Goal: Find specific page/section: Find specific page/section

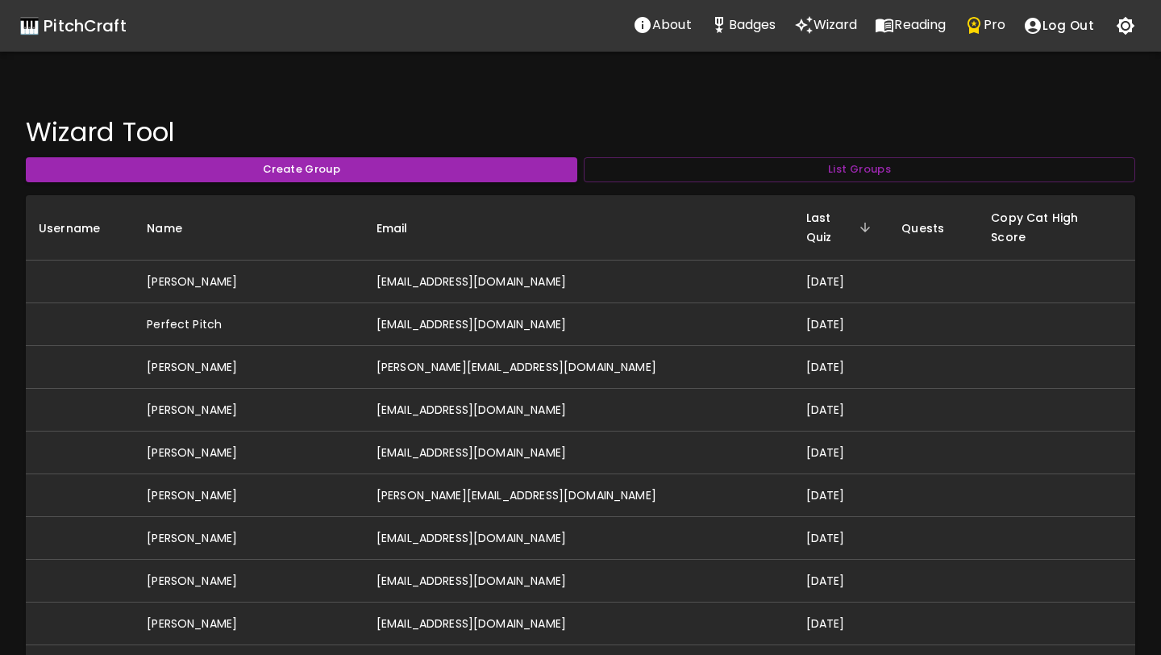
scroll to position [961, 0]
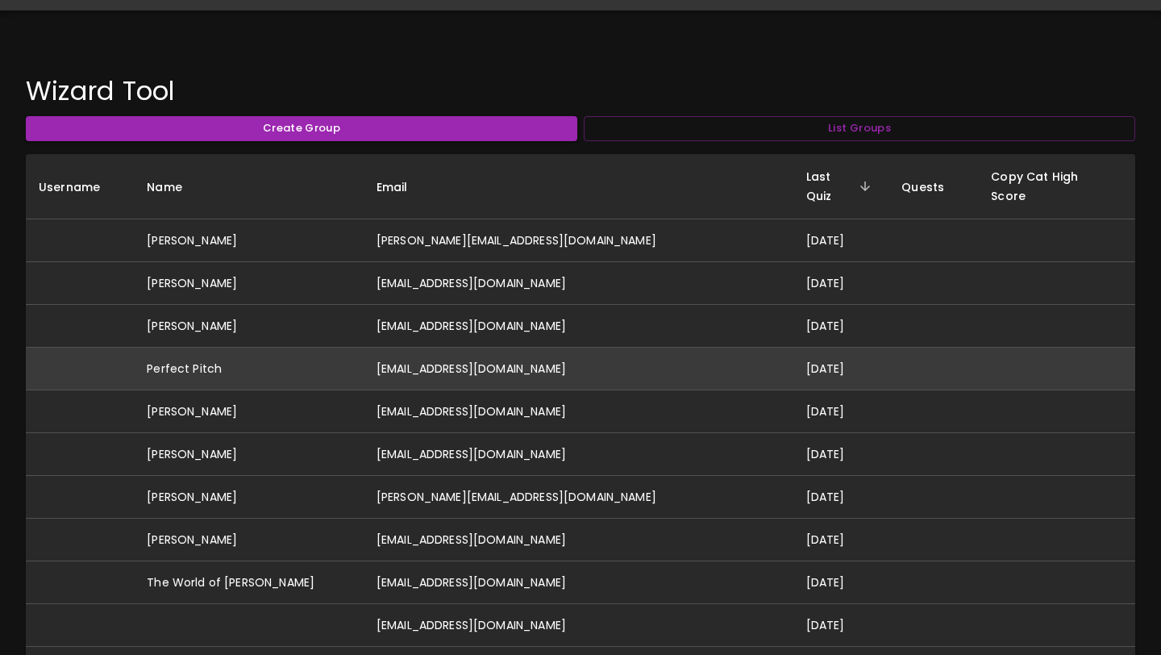
scroll to position [73, 0]
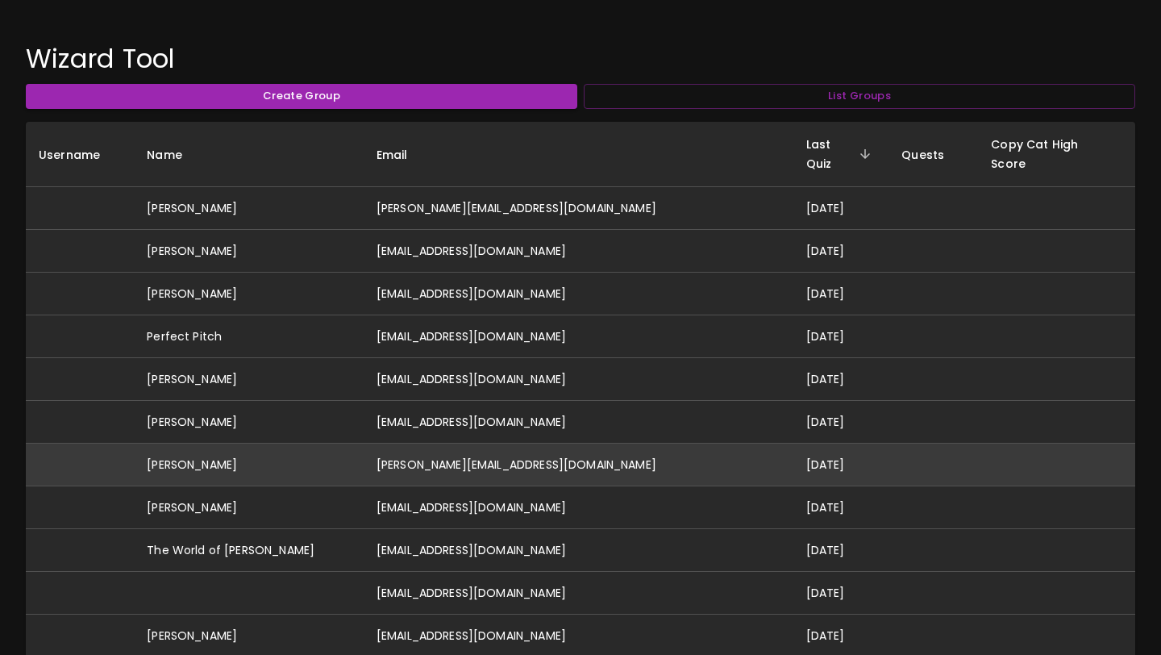
click at [535, 444] on td "[PERSON_NAME][EMAIL_ADDRESS][DOMAIN_NAME]" at bounding box center [579, 465] width 430 height 43
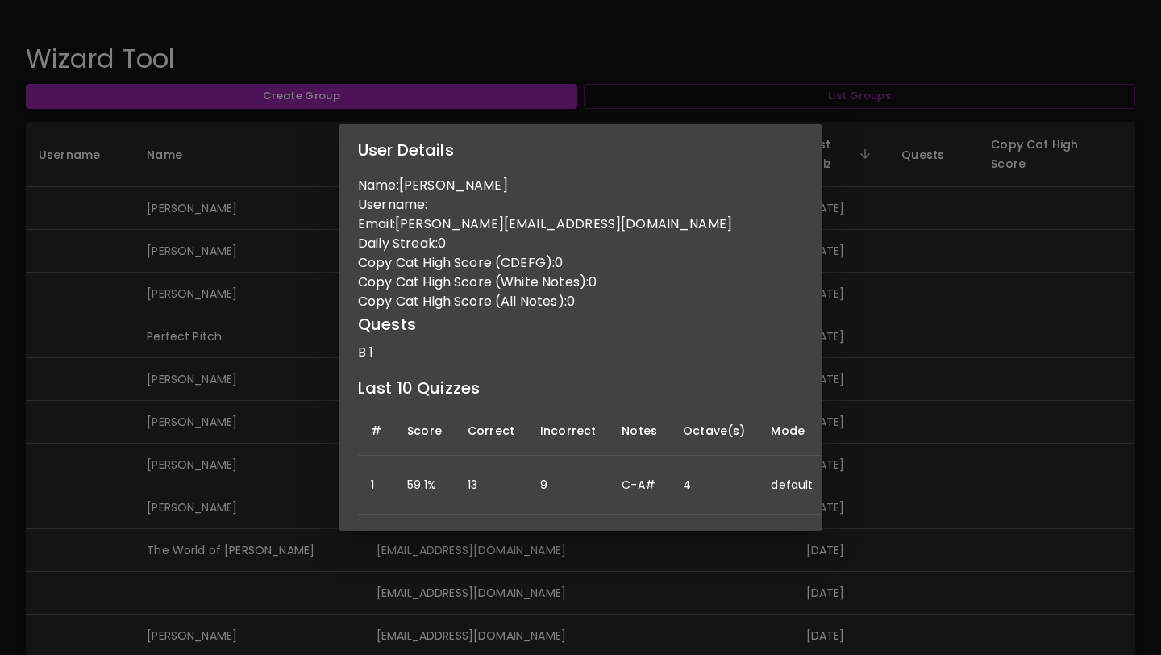
click at [275, 410] on div "User Details Name: [PERSON_NAME] L Username: Email: [PERSON_NAME][EMAIL_ADDRESS…" at bounding box center [580, 327] width 1161 height 655
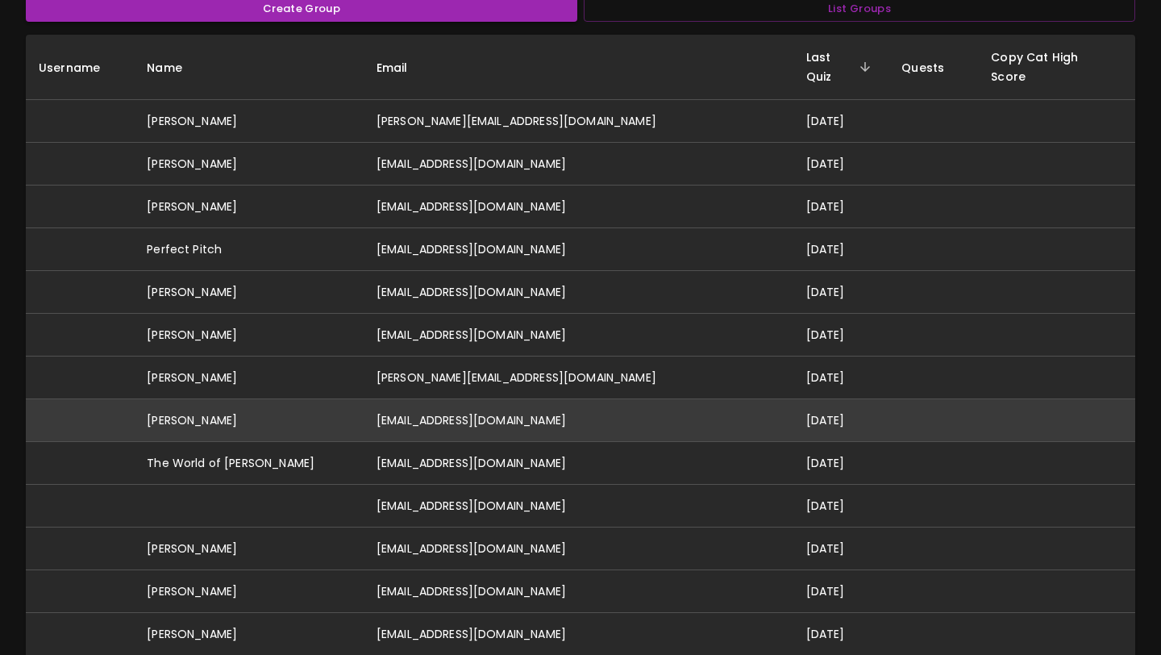
scroll to position [164, 0]
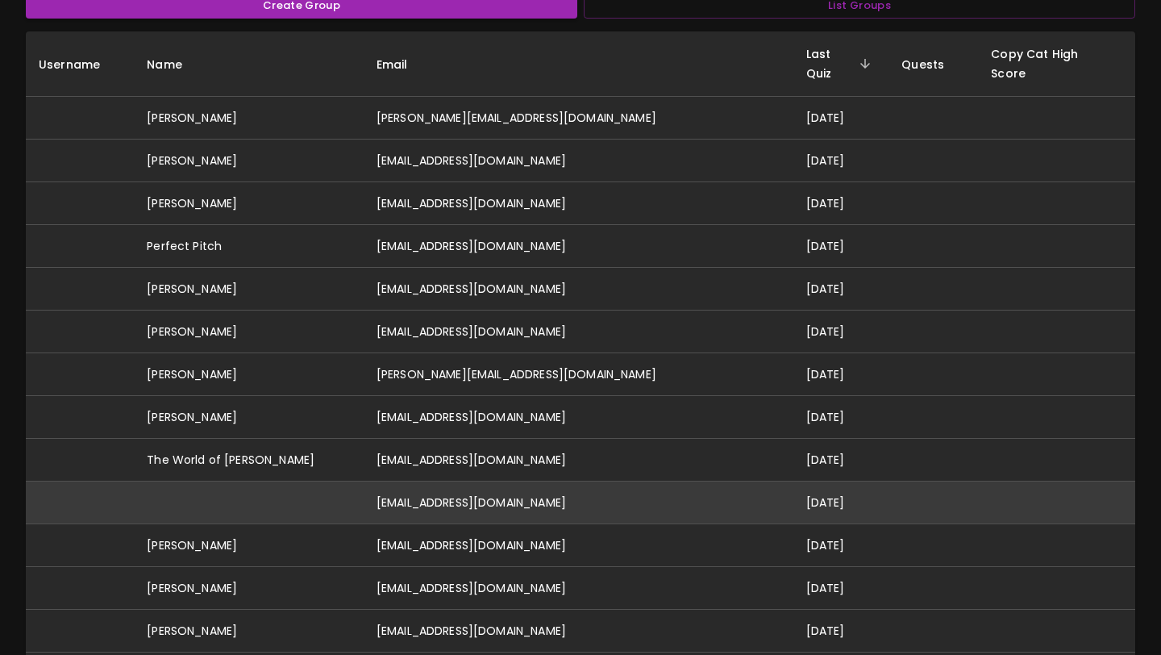
click at [495, 491] on td "[EMAIL_ADDRESS][DOMAIN_NAME]" at bounding box center [579, 502] width 430 height 43
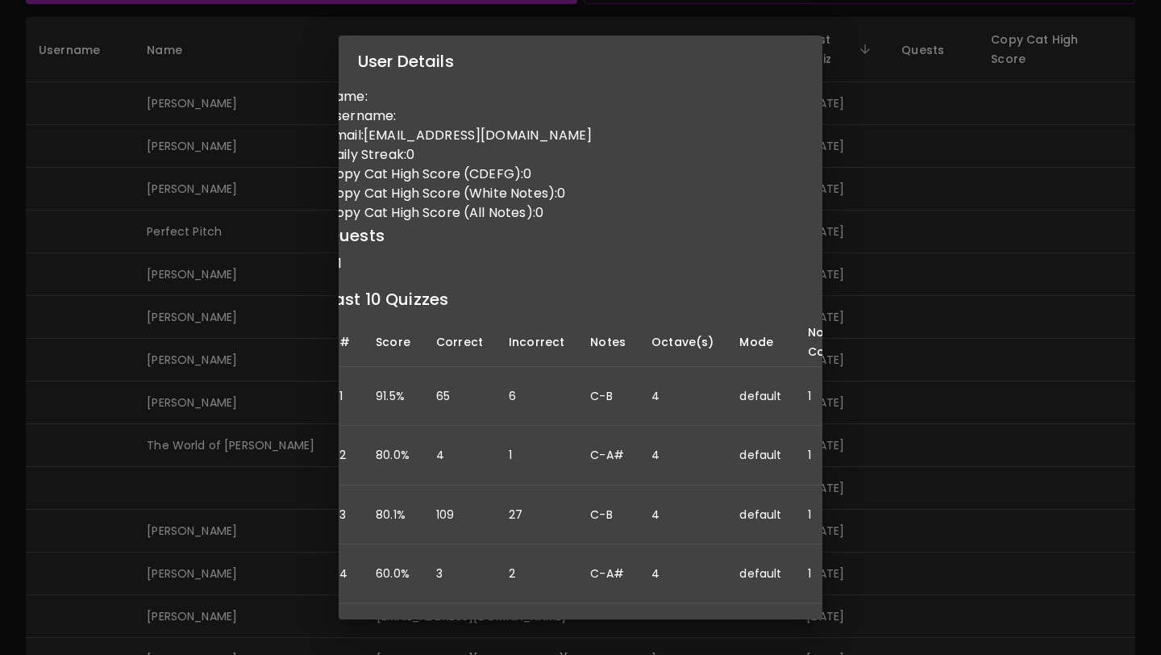
scroll to position [0, 0]
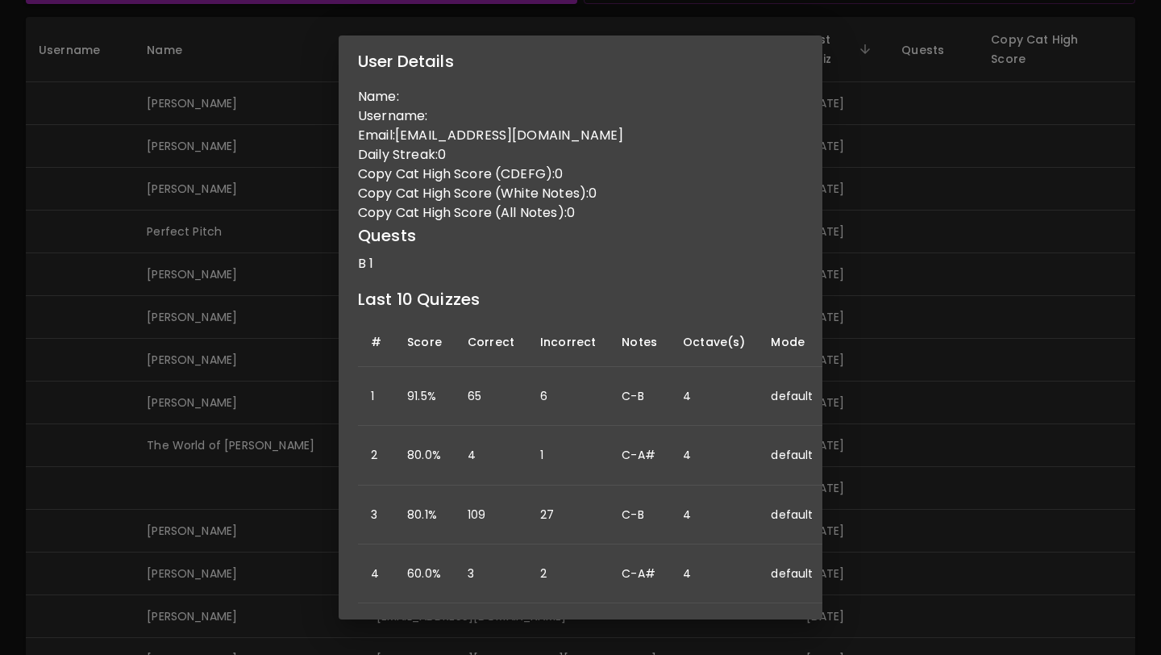
click at [238, 468] on div "User Details Name: Username: Email: [EMAIL_ADDRESS][DOMAIN_NAME] Daily Streak: …" at bounding box center [580, 327] width 1161 height 655
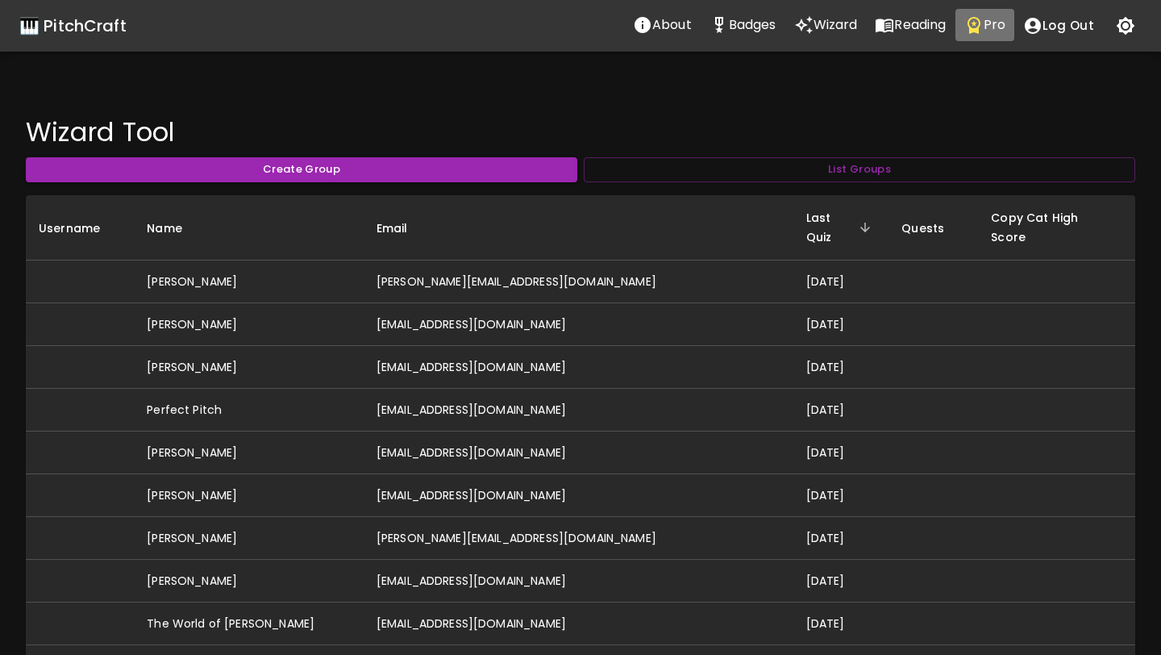
click at [981, 17] on icon "Pro" at bounding box center [974, 24] width 19 height 19
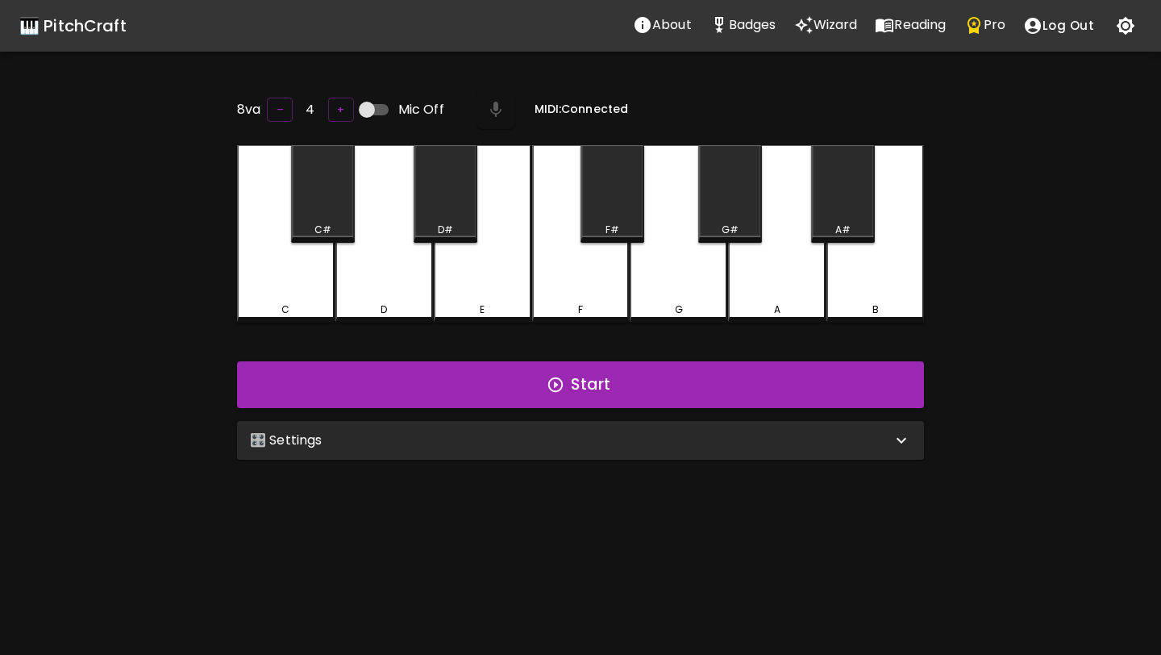
click at [480, 442] on div "🎛️ Settings" at bounding box center [571, 440] width 642 height 19
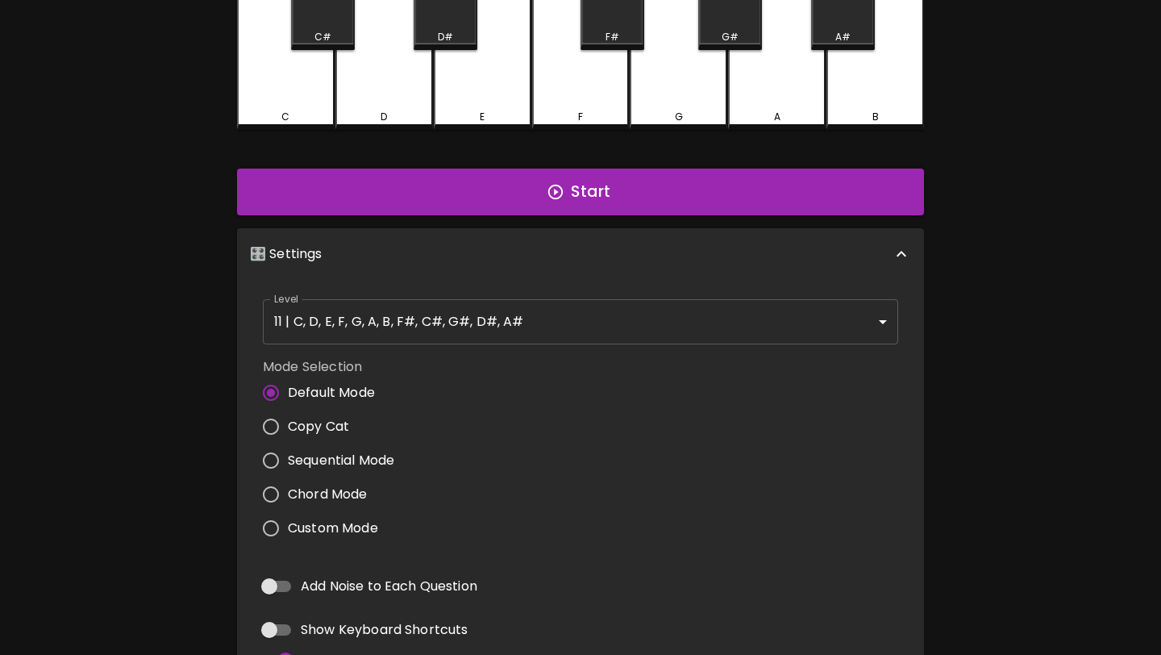
scroll to position [215, 0]
